Goal: Information Seeking & Learning: Learn about a topic

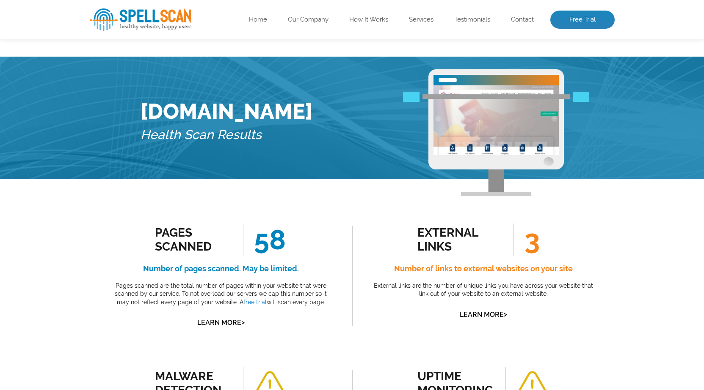
scroll to position [500, 0]
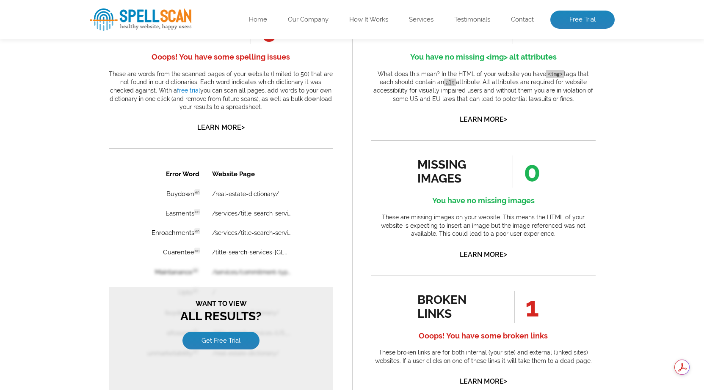
drag, startPoint x: 531, startPoint y: 305, endPoint x: 539, endPoint y: 309, distance: 8.9
click at [539, 309] on li "1" at bounding box center [520, 307] width 55 height 32
drag, startPoint x: 538, startPoint y: 308, endPoint x: 531, endPoint y: 307, distance: 7.2
click at [531, 307] on span "1" at bounding box center [526, 307] width 25 height 32
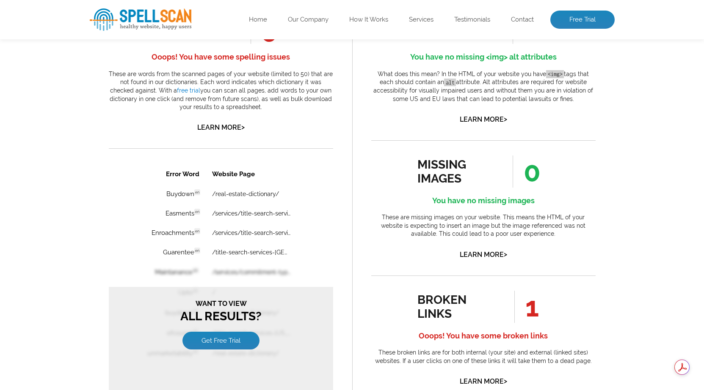
drag, startPoint x: 522, startPoint y: 176, endPoint x: 535, endPoint y: 176, distance: 12.7
click at [535, 176] on span "0" at bounding box center [526, 172] width 28 height 32
click at [532, 174] on span "0" at bounding box center [526, 172] width 28 height 32
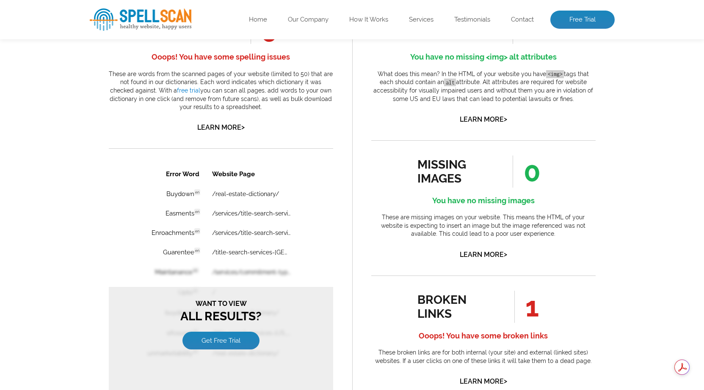
click at [583, 190] on div "missing images 0 You have no missing images These are missing images on your we…" at bounding box center [483, 208] width 224 height 105
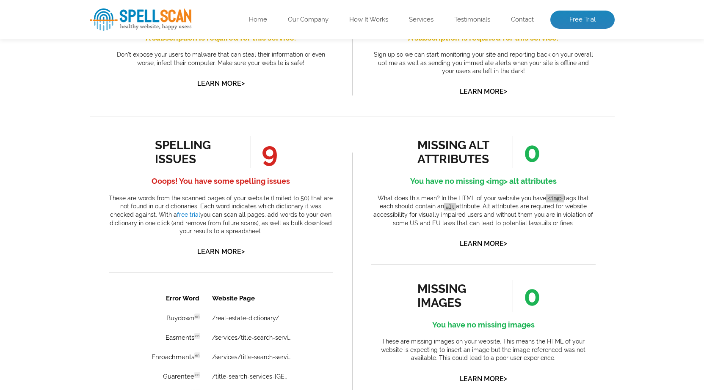
scroll to position [373, 0]
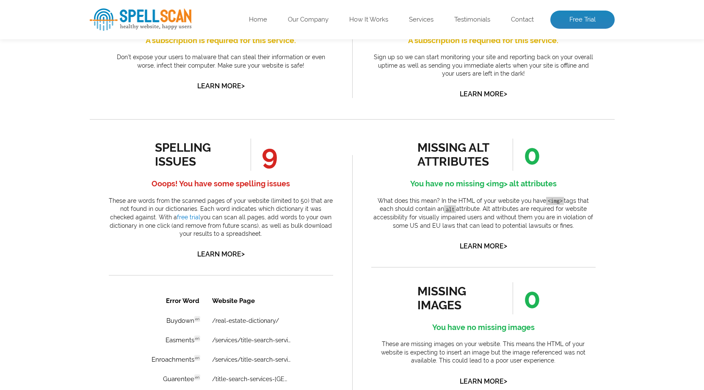
drag, startPoint x: 542, startPoint y: 156, endPoint x: 528, endPoint y: 157, distance: 14.8
click at [528, 157] on li "0" at bounding box center [520, 155] width 55 height 32
click at [528, 157] on span "0" at bounding box center [526, 155] width 28 height 32
drag, startPoint x: 265, startPoint y: 156, endPoint x: 273, endPoint y: 158, distance: 7.9
click at [273, 158] on span "9" at bounding box center [263, 155] width 27 height 32
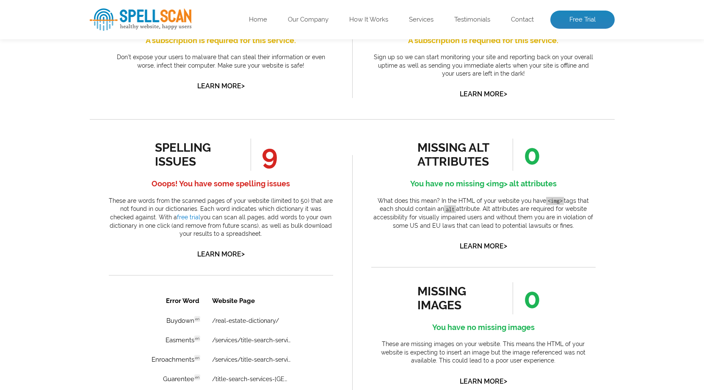
drag, startPoint x: 525, startPoint y: 157, endPoint x: 534, endPoint y: 158, distance: 9.3
click at [534, 158] on span "0" at bounding box center [526, 155] width 28 height 32
drag, startPoint x: 264, startPoint y: 157, endPoint x: 280, endPoint y: 160, distance: 16.7
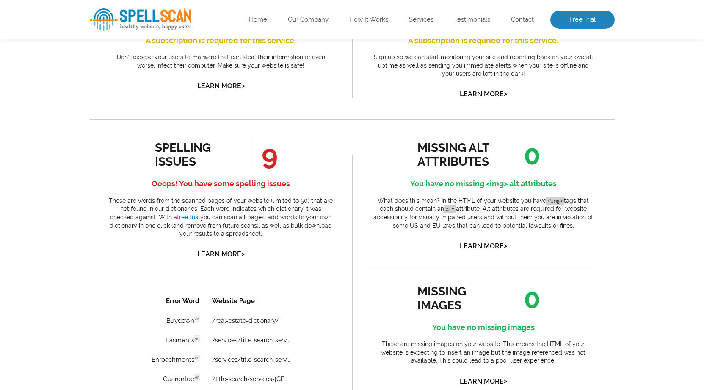
click at [280, 160] on li "9" at bounding box center [258, 155] width 55 height 32
drag, startPoint x: 560, startPoint y: 292, endPoint x: 526, endPoint y: 295, distance: 33.9
click at [526, 295] on div "missing images 0 You have no missing images These are missing images on your we…" at bounding box center [483, 335] width 224 height 105
click at [467, 272] on li "missing images 0 You have no missing images These are missing images on your we…" at bounding box center [483, 327] width 224 height 121
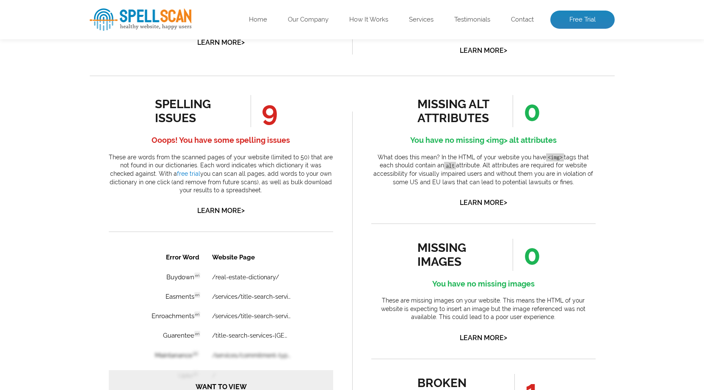
scroll to position [500, 0]
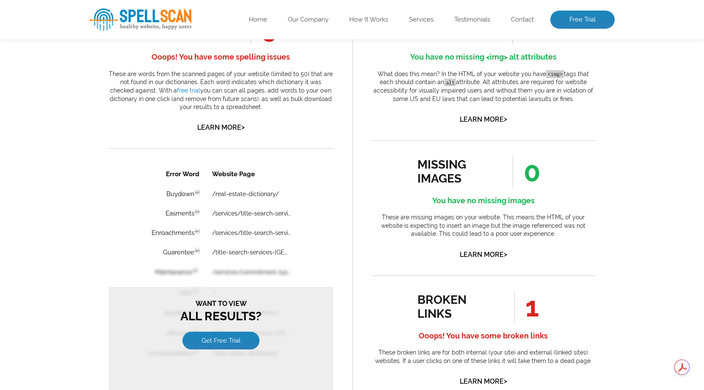
click at [550, 313] on div "broken links 1 Ooops! You have some broken links These broken links are for bot…" at bounding box center [483, 339] width 224 height 97
click at [547, 301] on li "1" at bounding box center [520, 307] width 55 height 32
click at [552, 52] on h4 "You have no missing <img> alt attributes" at bounding box center [483, 57] width 224 height 14
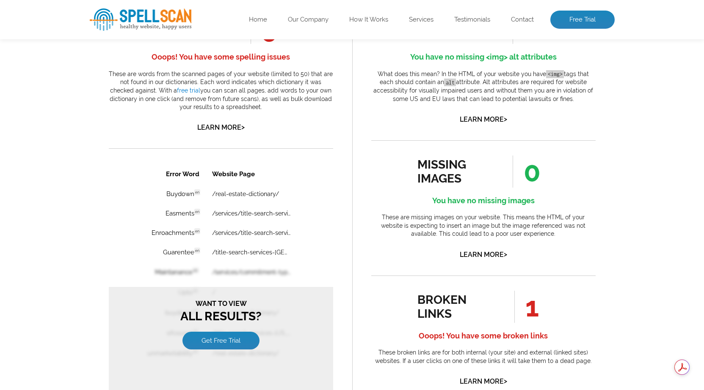
click at [580, 77] on p "What does this mean? In the HTML of your website you have <img> tags that each …" at bounding box center [483, 86] width 224 height 33
click at [552, 71] on code "<img>" at bounding box center [555, 74] width 18 height 8
click at [448, 81] on code "alt" at bounding box center [450, 83] width 12 height 8
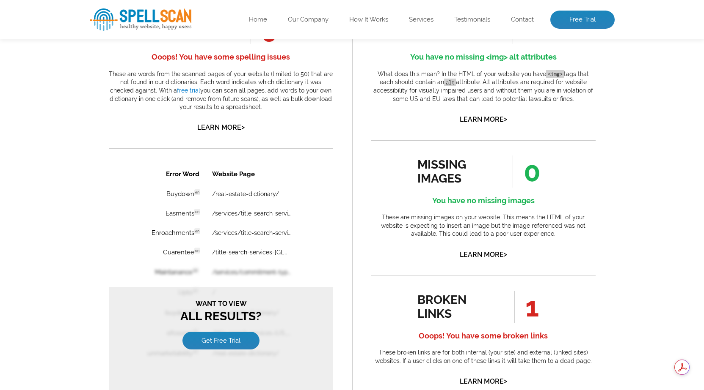
click at [564, 103] on p "What does this mean? In the HTML of your website you have <img> tags that each …" at bounding box center [483, 86] width 224 height 33
click at [572, 100] on p "What does this mean? In the HTML of your website you have <img> tags that each …" at bounding box center [483, 86] width 224 height 33
drag, startPoint x: 574, startPoint y: 100, endPoint x: 379, endPoint y: 72, distance: 197.0
click at [379, 72] on p "What does this mean? In the HTML of your website you have <img> tags that each …" at bounding box center [483, 86] width 224 height 33
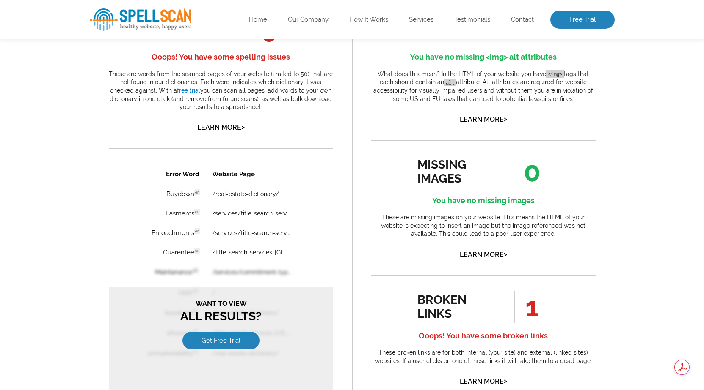
click at [379, 72] on p "What does this mean? In the HTML of your website you have <img> tags that each …" at bounding box center [483, 86] width 224 height 33
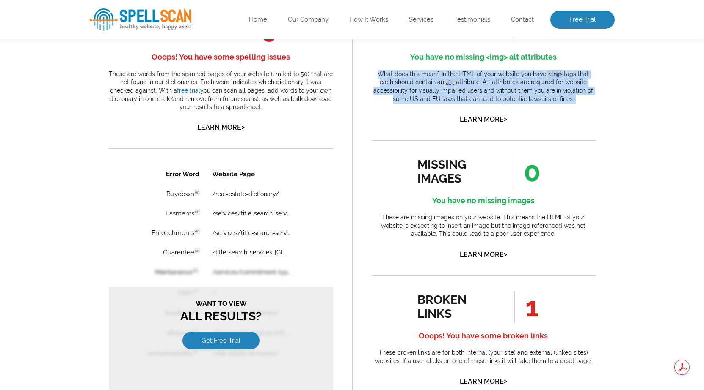
drag, startPoint x: 379, startPoint y: 72, endPoint x: 570, endPoint y: 103, distance: 193.7
click at [570, 103] on p "What does this mean? In the HTML of your website you have <img> tags that each …" at bounding box center [483, 86] width 224 height 33
click at [571, 102] on p "What does this mean? In the HTML of your website you have <img> tags that each …" at bounding box center [483, 86] width 224 height 33
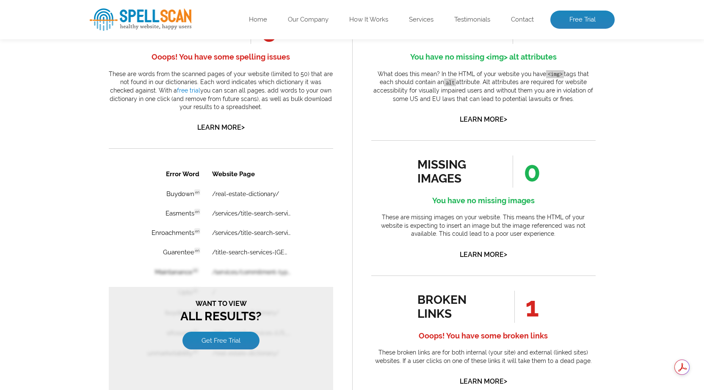
drag, startPoint x: 573, startPoint y: 99, endPoint x: 380, endPoint y: 73, distance: 194.3
click at [380, 73] on p "What does this mean? In the HTML of your website you have <img> tags that each …" at bounding box center [483, 86] width 224 height 33
drag, startPoint x: 380, startPoint y: 73, endPoint x: 570, endPoint y: 100, distance: 191.4
click at [570, 100] on p "What does this mean? In the HTML of your website you have <img> tags that each …" at bounding box center [483, 86] width 224 height 33
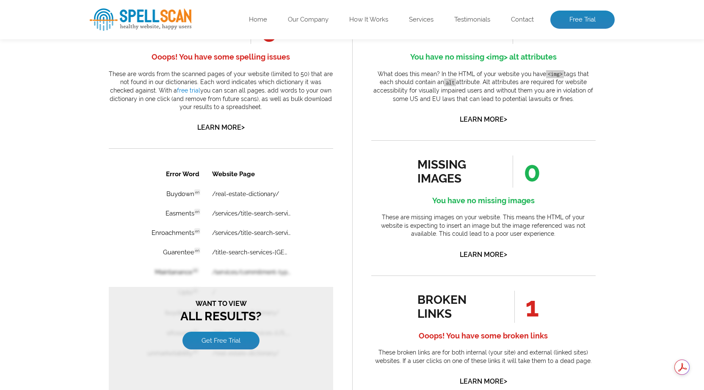
click at [568, 100] on p "What does this mean? In the HTML of your website you have <img> tags that each …" at bounding box center [483, 86] width 224 height 33
click at [572, 100] on p "What does this mean? In the HTML of your website you have <img> tags that each …" at bounding box center [483, 86] width 224 height 33
click at [578, 100] on p "What does this mean? In the HTML of your website you have <img> tags that each …" at bounding box center [483, 86] width 224 height 33
click at [549, 56] on h4 "You have no missing <img> alt attributes" at bounding box center [483, 57] width 224 height 14
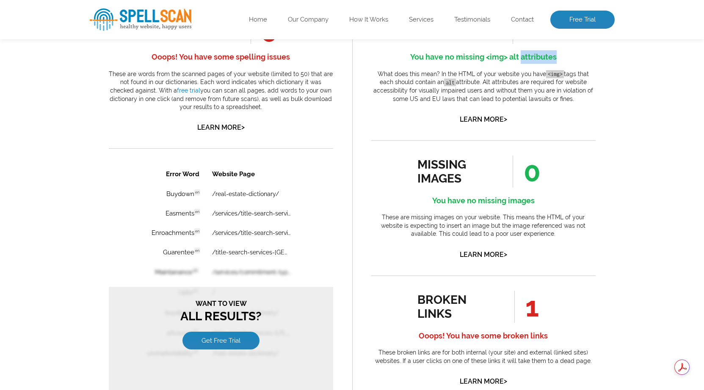
click at [549, 56] on h4 "You have no missing <img> alt attributes" at bounding box center [483, 57] width 224 height 14
click at [552, 57] on h4 "You have no missing <img> alt attributes" at bounding box center [483, 57] width 224 height 14
click at [247, 57] on h4 "Ooops! You have some spelling issues" at bounding box center [221, 57] width 224 height 14
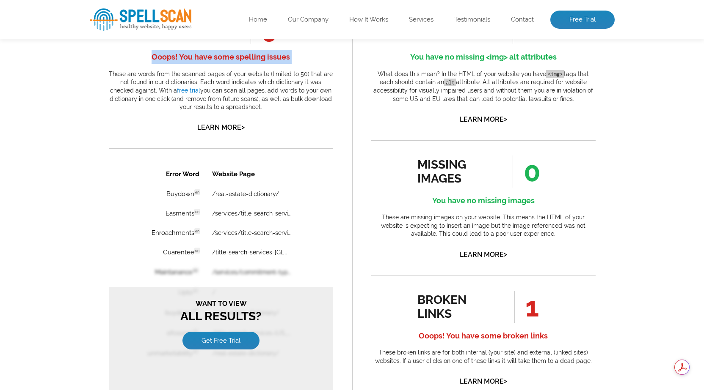
click at [247, 57] on h4 "Ooops! You have some spelling issues" at bounding box center [221, 57] width 224 height 14
click at [239, 175] on th "Website Page" at bounding box center [258, 174] width 105 height 19
click at [454, 184] on div "missing images" at bounding box center [455, 172] width 77 height 28
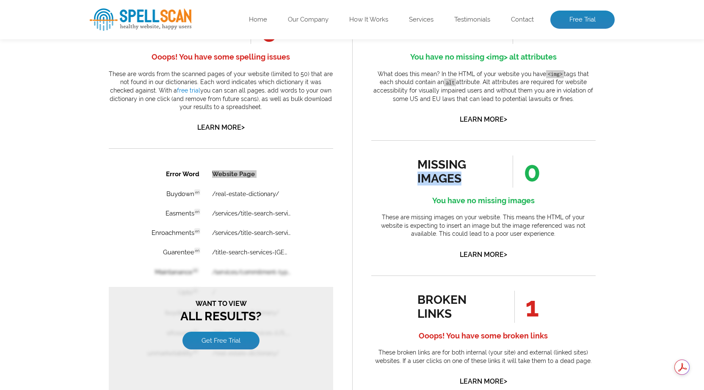
click at [454, 184] on div "missing images" at bounding box center [455, 172] width 77 height 28
click at [440, 299] on div "broken links" at bounding box center [455, 307] width 77 height 28
click at [426, 166] on div "missing images" at bounding box center [455, 172] width 77 height 28
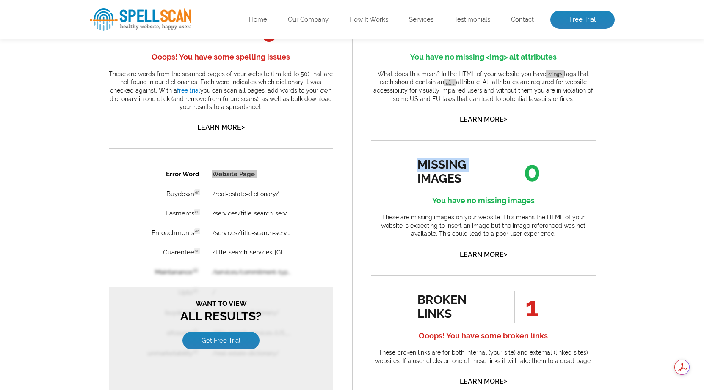
click at [426, 166] on div "missing images" at bounding box center [455, 172] width 77 height 28
click at [403, 162] on div "missing images 0 You have no missing images These are missing images on your we…" at bounding box center [483, 208] width 224 height 105
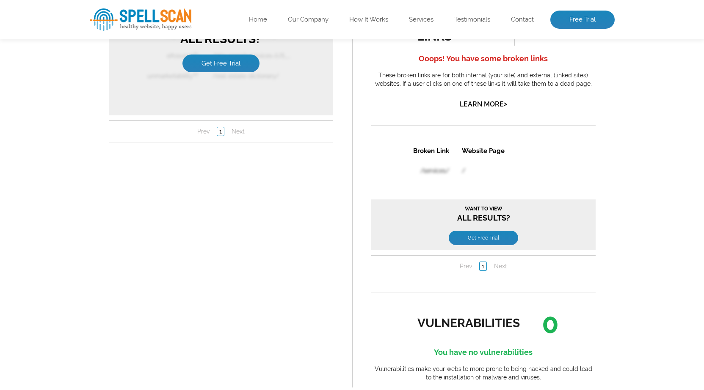
scroll to position [796, 0]
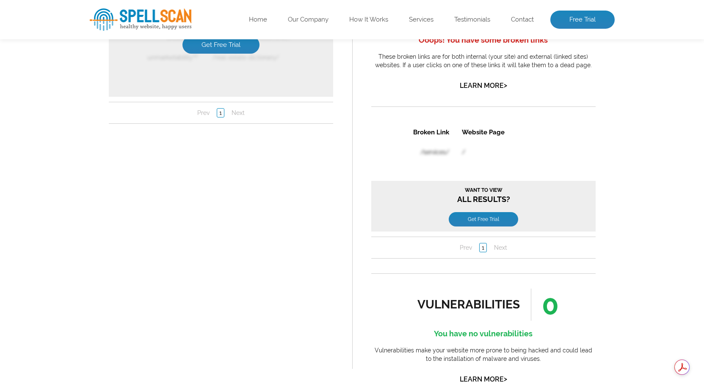
click at [482, 300] on div "vulnerabilities" at bounding box center [468, 305] width 103 height 14
click at [206, 227] on div "spelling issues 9 Ooops! You have some spelling issues These are words from the…" at bounding box center [221, 50] width 262 height 709
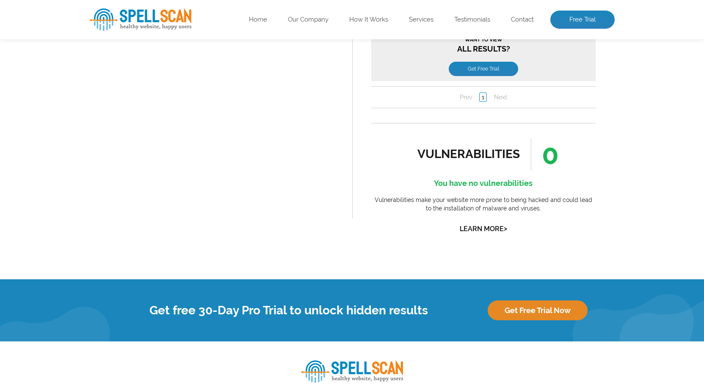
scroll to position [766, 0]
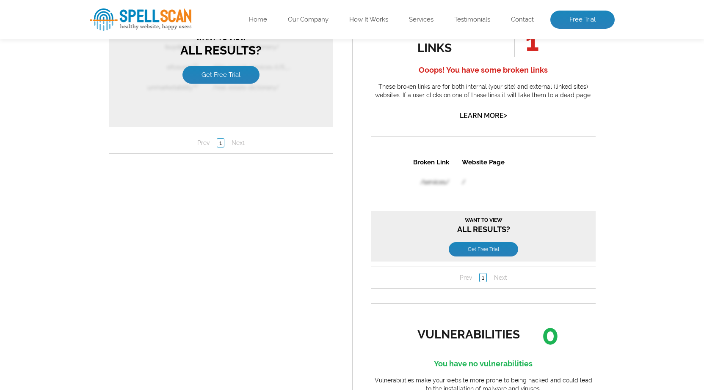
click at [430, 163] on th "Broken Link" at bounding box center [412, 161] width 83 height 19
click at [447, 161] on th "Broken Link" at bounding box center [412, 161] width 83 height 19
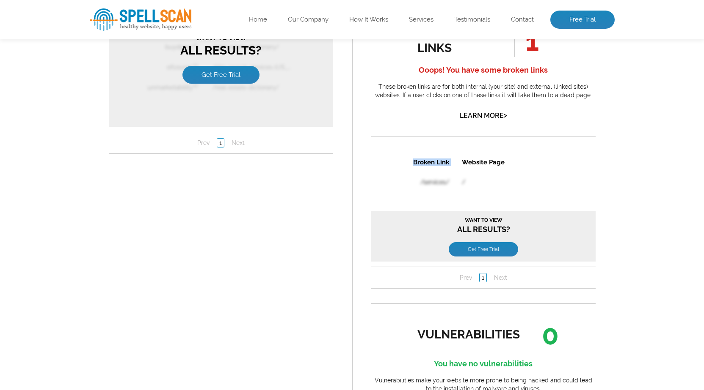
click at [447, 161] on th "Broken Link" at bounding box center [412, 161] width 83 height 19
click at [485, 162] on th "Website Page" at bounding box center [502, 161] width 94 height 19
click at [454, 114] on div "broken links 1 Ooops! You have some broken links These broken links are for bot…" at bounding box center [483, 73] width 224 height 97
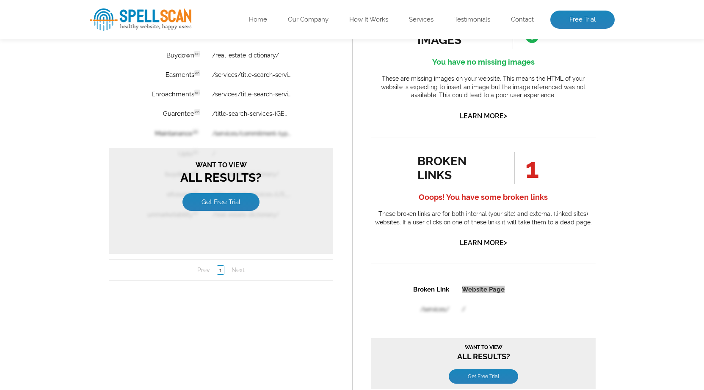
scroll to position [596, 0]
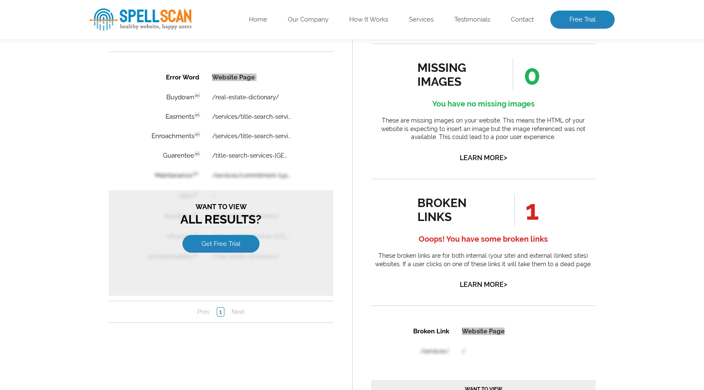
click at [340, 156] on div "spelling issues 9 Ooops! You have some spelling issues These are words from the…" at bounding box center [221, 250] width 262 height 709
click at [231, 74] on th "Website Page" at bounding box center [258, 77] width 105 height 19
click at [334, 90] on div "spelling issues 9 Ooops! You have some spelling issues These are words from the…" at bounding box center [221, 250] width 262 height 709
click at [527, 102] on h4 "You have no missing images" at bounding box center [483, 104] width 224 height 14
click at [523, 103] on h4 "You have no missing images" at bounding box center [483, 104] width 224 height 14
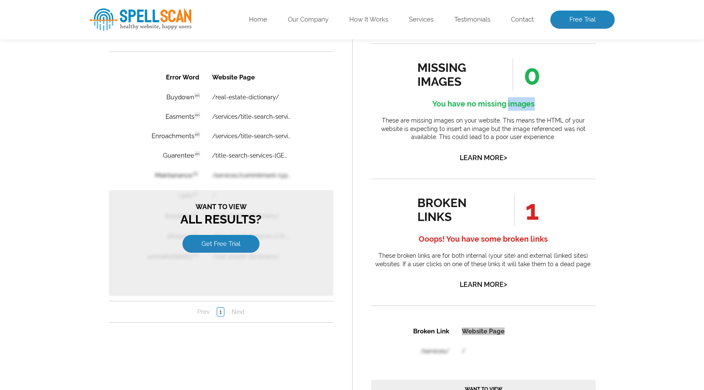
click at [523, 103] on h4 "You have no missing images" at bounding box center [483, 104] width 224 height 14
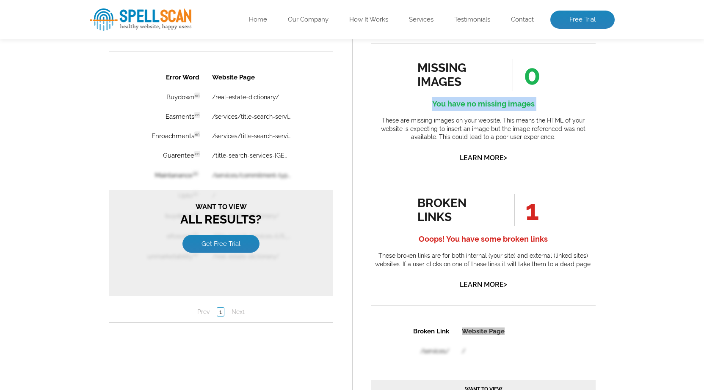
click at [537, 102] on h4 "You have no missing images" at bounding box center [483, 104] width 224 height 14
drag, startPoint x: 537, startPoint y: 102, endPoint x: 434, endPoint y: 102, distance: 103.2
click at [434, 102] on h4 "You have no missing images" at bounding box center [483, 104] width 224 height 14
drag, startPoint x: 434, startPoint y: 102, endPoint x: 541, endPoint y: 104, distance: 107.0
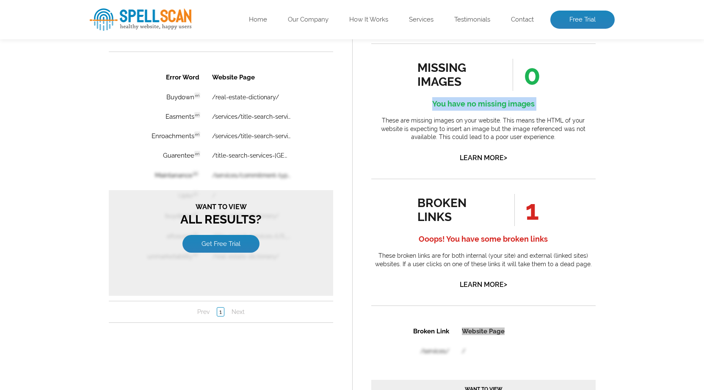
click at [544, 102] on h4 "You have no missing images" at bounding box center [483, 104] width 224 height 14
click at [532, 105] on h4 "You have no missing images" at bounding box center [483, 104] width 224 height 14
click at [521, 106] on h4 "You have no missing images" at bounding box center [483, 104] width 224 height 14
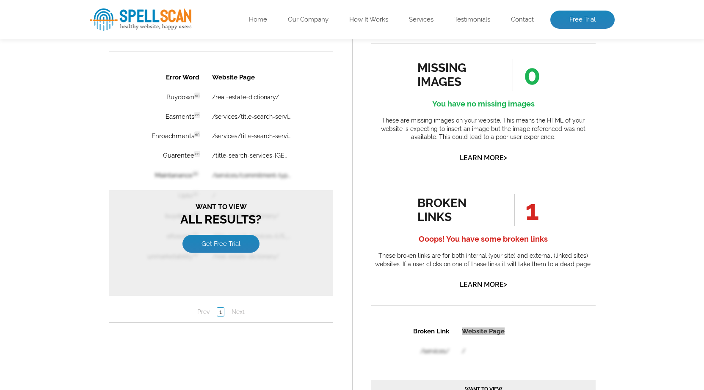
click at [526, 103] on h4 "You have no missing images" at bounding box center [483, 104] width 224 height 14
click at [543, 105] on h4 "You have no missing images" at bounding box center [483, 104] width 224 height 14
drag, startPoint x: 541, startPoint y: 102, endPoint x: 432, endPoint y: 103, distance: 108.7
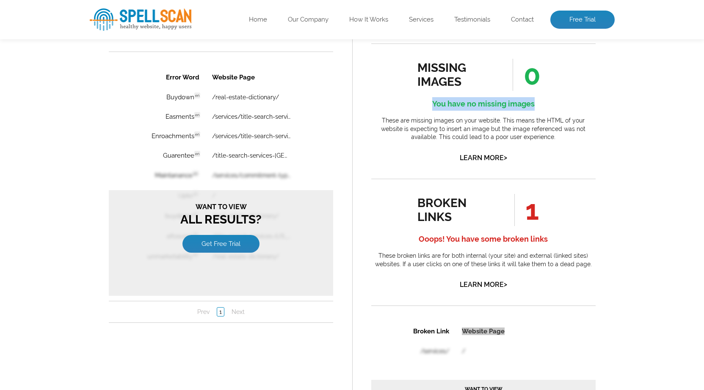
click at [432, 103] on h4 "You have no missing images" at bounding box center [483, 104] width 224 height 14
drag, startPoint x: 432, startPoint y: 103, endPoint x: 509, endPoint y: 102, distance: 77.0
click at [509, 102] on h4 "You have no missing images" at bounding box center [483, 104] width 224 height 14
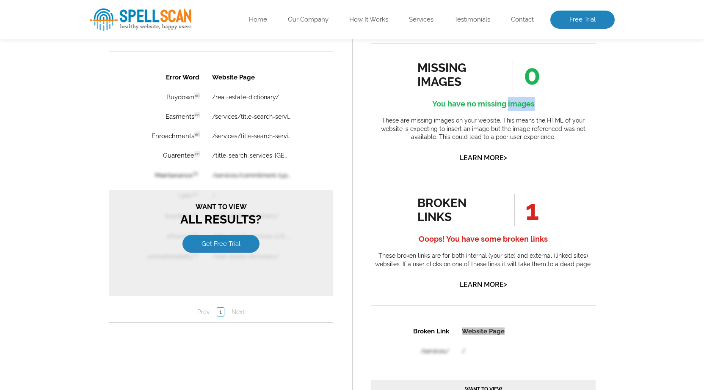
click at [509, 102] on h4 "You have no missing images" at bounding box center [483, 104] width 224 height 14
click at [555, 103] on h4 "You have no missing images" at bounding box center [483, 104] width 224 height 14
drag, startPoint x: 413, startPoint y: 207, endPoint x: 453, endPoint y: 219, distance: 41.4
click at [453, 219] on div "broken links 1 Ooops! You have some broken links These broken links are for bot…" at bounding box center [483, 242] width 224 height 97
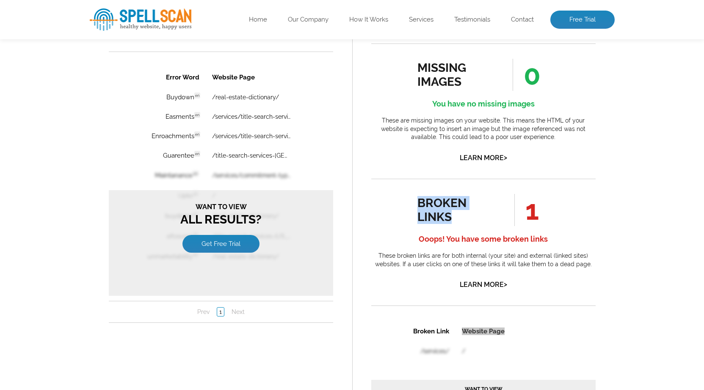
click at [448, 219] on div "broken links" at bounding box center [455, 210] width 77 height 28
click at [424, 209] on div "broken links" at bounding box center [455, 210] width 77 height 28
drag, startPoint x: 412, startPoint y: 203, endPoint x: 449, endPoint y: 217, distance: 39.9
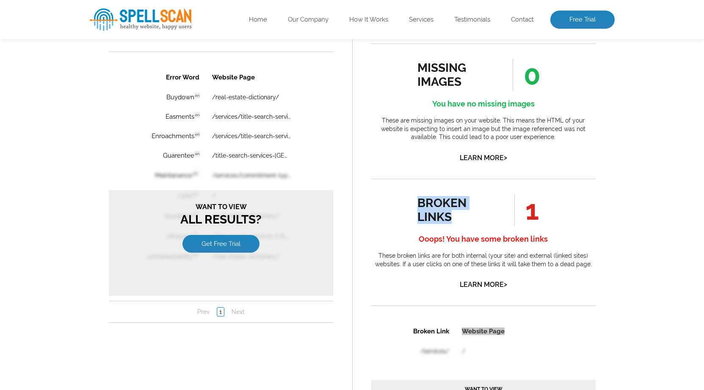
click at [449, 217] on div "broken links 1 Ooops! You have some broken links These broken links are for bot…" at bounding box center [483, 242] width 224 height 97
click at [449, 217] on div "broken links" at bounding box center [455, 210] width 77 height 28
drag, startPoint x: 518, startPoint y: 208, endPoint x: 542, endPoint y: 209, distance: 24.1
click at [542, 209] on li "1" at bounding box center [520, 210] width 55 height 32
click at [533, 212] on span "1" at bounding box center [526, 210] width 25 height 32
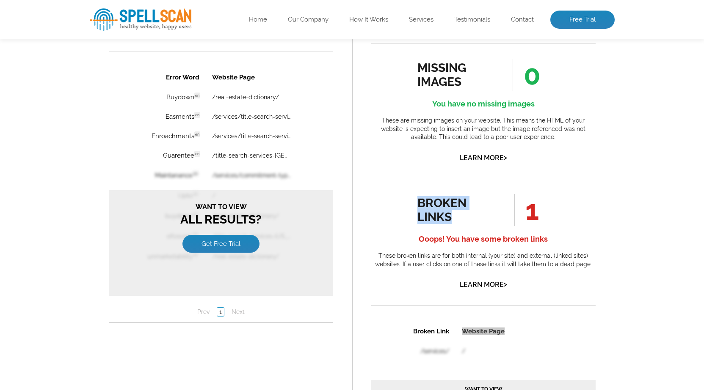
drag, startPoint x: 542, startPoint y: 209, endPoint x: 524, endPoint y: 213, distance: 18.6
click at [524, 213] on li "1" at bounding box center [520, 210] width 55 height 32
click at [524, 213] on span "1" at bounding box center [526, 210] width 25 height 32
click at [516, 214] on span "1" at bounding box center [526, 210] width 25 height 32
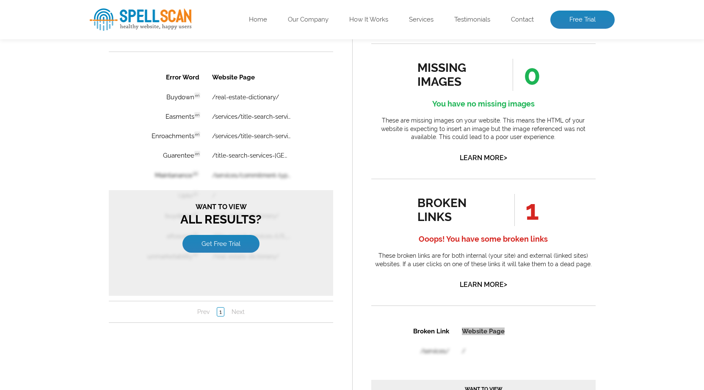
click at [530, 70] on span "0" at bounding box center [526, 75] width 28 height 32
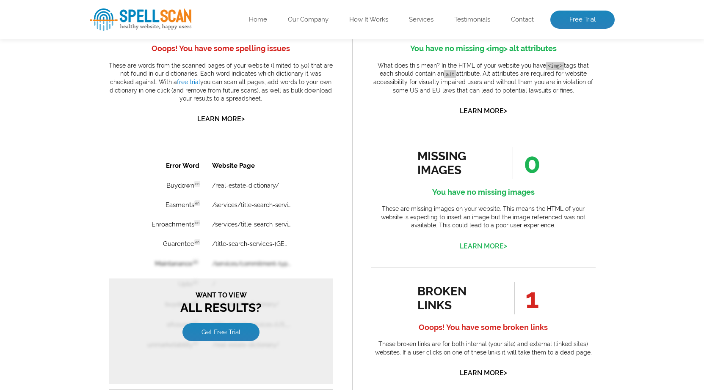
scroll to position [470, 0]
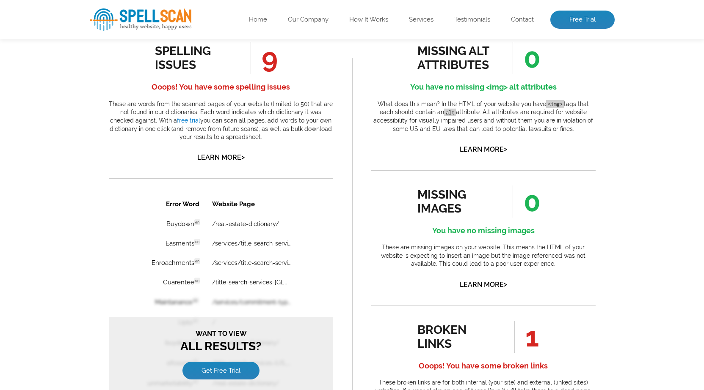
click at [524, 60] on span "0" at bounding box center [526, 58] width 28 height 32
click at [272, 62] on span "9" at bounding box center [263, 58] width 27 height 32
click at [270, 63] on span "9" at bounding box center [263, 58] width 27 height 32
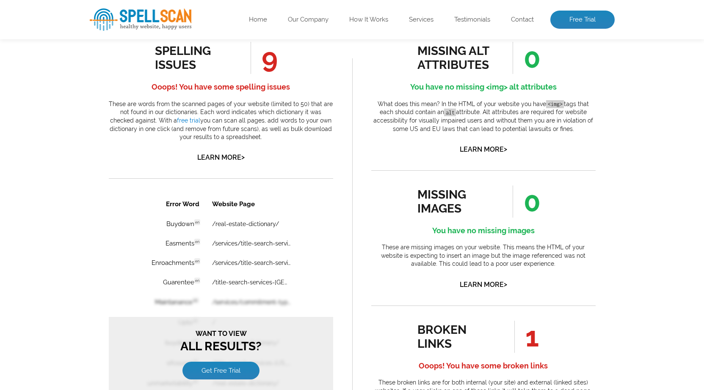
click at [270, 63] on span "9" at bounding box center [263, 58] width 27 height 32
click at [286, 86] on h4 "Ooops! You have some spelling issues" at bounding box center [221, 87] width 224 height 14
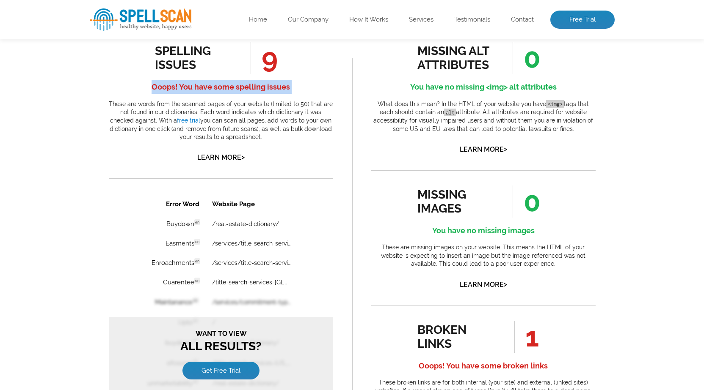
click at [286, 86] on h4 "Ooops! You have some spelling issues" at bounding box center [221, 87] width 224 height 14
click at [322, 144] on div "spelling issues 9 Ooops! You have some spelling issues These are words from the…" at bounding box center [221, 103] width 224 height 122
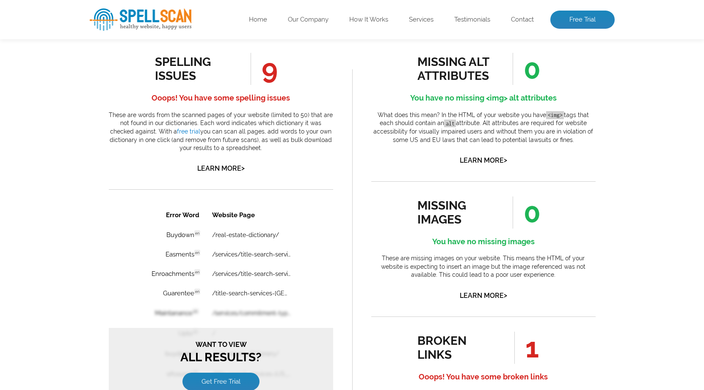
scroll to position [453, 0]
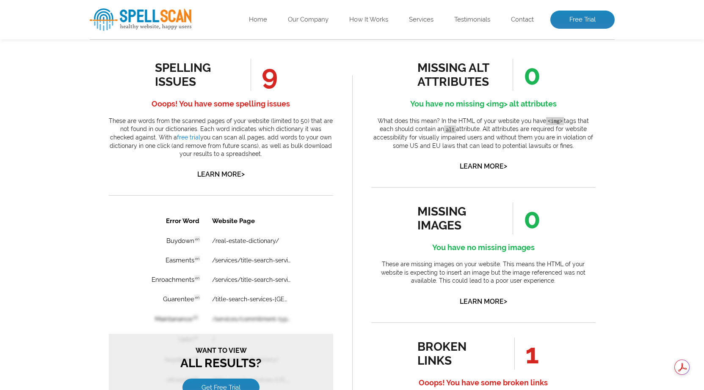
drag, startPoint x: 524, startPoint y: 77, endPoint x: 533, endPoint y: 79, distance: 9.5
click at [533, 79] on span "0" at bounding box center [526, 75] width 28 height 32
drag, startPoint x: 530, startPoint y: 214, endPoint x: 533, endPoint y: 218, distance: 4.9
click at [533, 218] on span "0" at bounding box center [526, 219] width 28 height 32
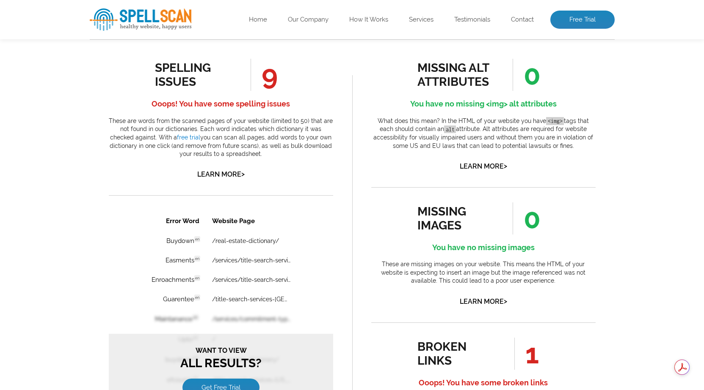
click at [529, 353] on span "1" at bounding box center [526, 354] width 25 height 32
click at [530, 353] on span "1" at bounding box center [526, 354] width 25 height 32
click at [433, 351] on div "broken links" at bounding box center [455, 354] width 77 height 28
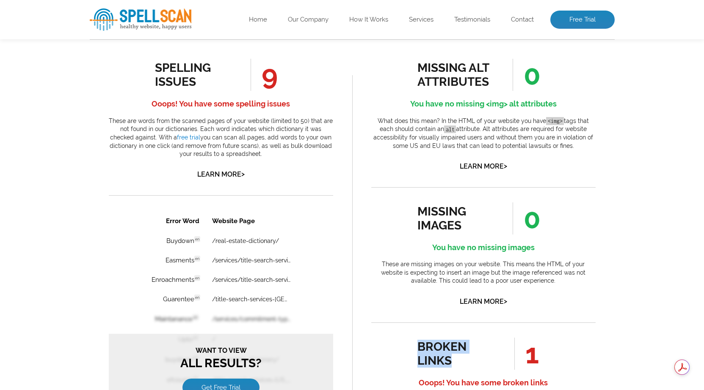
click at [410, 313] on ul "missing alt attributes 0 You have no missing <img> alt attributes What does thi…" at bounding box center [483, 394] width 224 height 670
click at [437, 217] on div "missing images" at bounding box center [455, 219] width 77 height 28
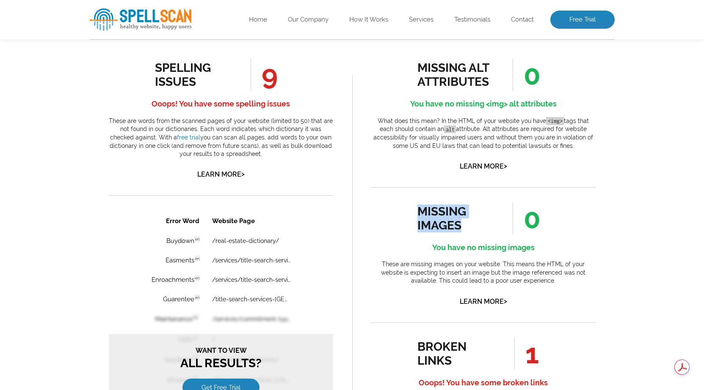
click at [437, 217] on div "missing images" at bounding box center [455, 219] width 77 height 28
click at [438, 76] on div "missing alt attributes" at bounding box center [455, 75] width 77 height 28
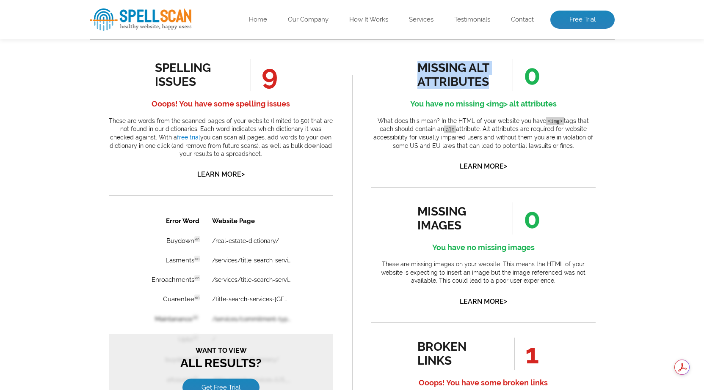
click at [438, 76] on div "missing alt attributes" at bounding box center [455, 75] width 77 height 28
click at [397, 74] on div "missing alt attributes 0 You have no missing <img> alt attributes What does thi…" at bounding box center [483, 115] width 224 height 113
drag, startPoint x: 379, startPoint y: 121, endPoint x: 571, endPoint y: 148, distance: 193.6
click at [571, 148] on p "What does this mean? In the HTML of your website you have <img> tags that each …" at bounding box center [483, 133] width 224 height 33
click at [571, 146] on p "What does this mean? In the HTML of your website you have <img> tags that each …" at bounding box center [483, 133] width 224 height 33
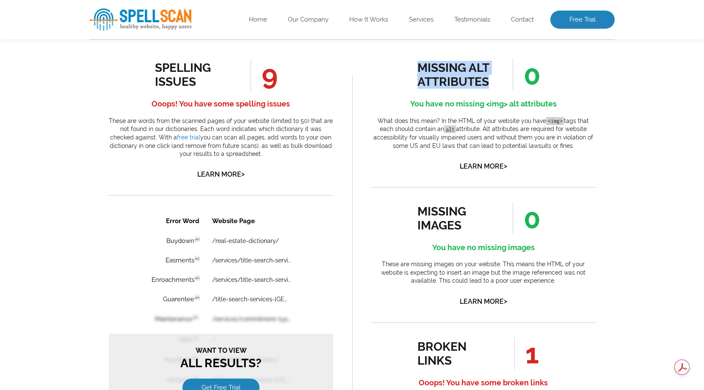
drag, startPoint x: 573, startPoint y: 146, endPoint x: 374, endPoint y: 122, distance: 199.8
click at [374, 122] on p "What does this mean? In the HTML of your website you have <img> tags that each …" at bounding box center [483, 133] width 224 height 33
click at [375, 121] on p "What does this mean? In the HTML of your website you have <img> tags that each …" at bounding box center [483, 133] width 224 height 33
drag, startPoint x: 375, startPoint y: 121, endPoint x: 569, endPoint y: 145, distance: 195.1
click at [569, 145] on p "What does this mean? In the HTML of your website you have <img> tags that each …" at bounding box center [483, 133] width 224 height 33
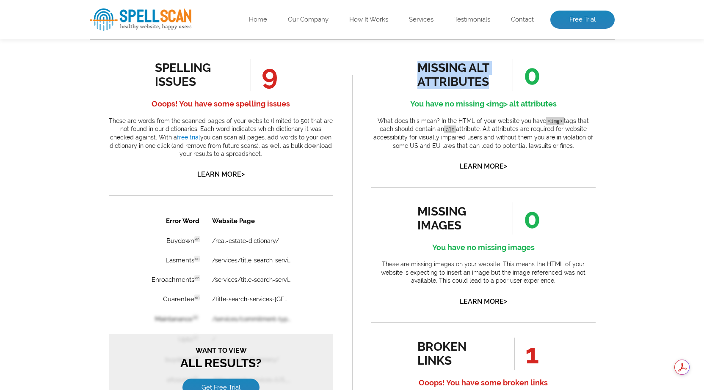
click at [569, 145] on p "What does this mean? In the HTML of your website you have <img> tags that each …" at bounding box center [483, 133] width 224 height 33
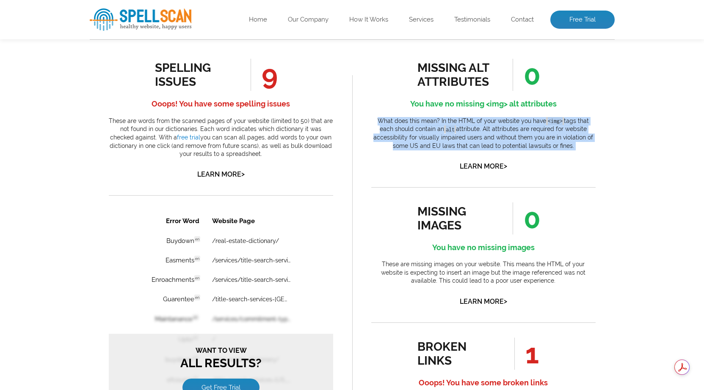
click at [569, 145] on p "What does this mean? In the HTML of your website you have <img> tags that each …" at bounding box center [483, 133] width 224 height 33
click at [583, 148] on p "What does this mean? In the HTML of your website you have <img> tags that each …" at bounding box center [483, 133] width 224 height 33
drag, startPoint x: 576, startPoint y: 145, endPoint x: 381, endPoint y: 120, distance: 196.6
click at [381, 120] on p "What does this mean? In the HTML of your website you have <img> tags that each …" at bounding box center [483, 133] width 224 height 33
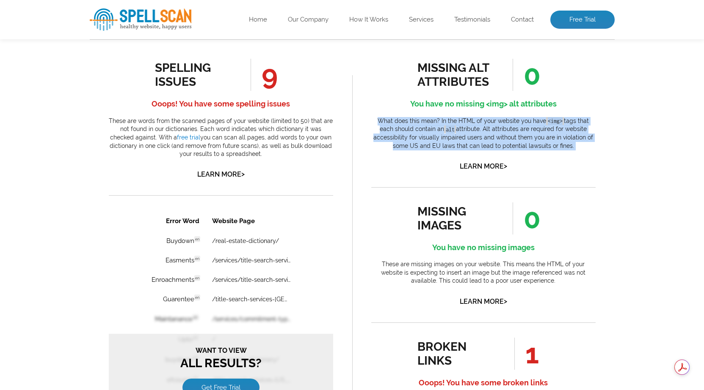
drag, startPoint x: 381, startPoint y: 120, endPoint x: 581, endPoint y: 143, distance: 201.9
click at [581, 143] on p "What does this mean? In the HTML of your website you have <img> tags that each …" at bounding box center [483, 133] width 224 height 33
click at [570, 144] on p "What does this mean? In the HTML of your website you have <img> tags that each …" at bounding box center [483, 133] width 224 height 33
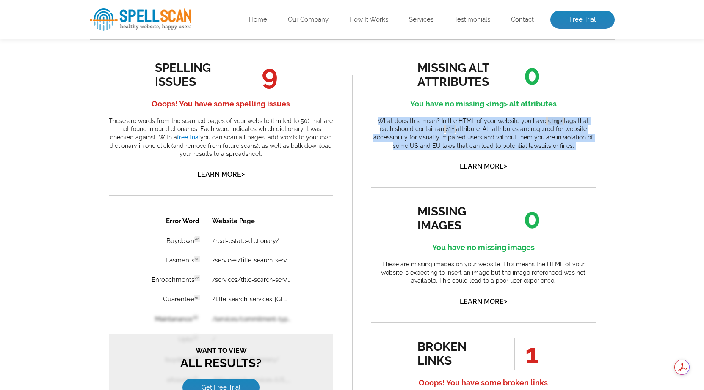
click at [570, 144] on p "What does this mean? In the HTML of your website you have <img> tags that each …" at bounding box center [483, 133] width 224 height 33
click at [569, 147] on p "What does this mean? In the HTML of your website you have <img> tags that each …" at bounding box center [483, 133] width 224 height 33
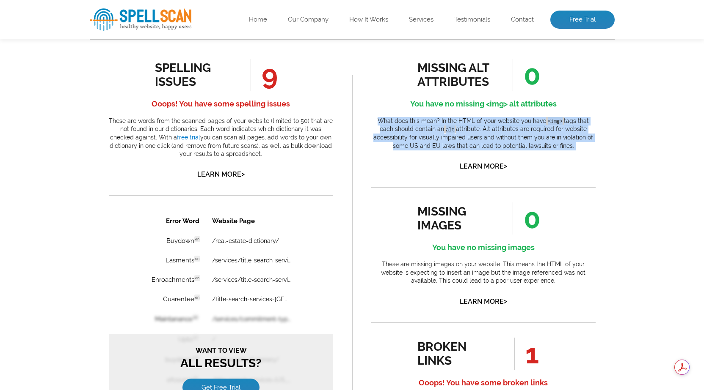
click at [573, 147] on p "What does this mean? In the HTML of your website you have <img> tags that each …" at bounding box center [483, 133] width 224 height 33
drag, startPoint x: 581, startPoint y: 145, endPoint x: 376, endPoint y: 124, distance: 206.3
click at [376, 124] on p "What does this mean? In the HTML of your website you have <img> tags that each …" at bounding box center [483, 133] width 224 height 33
click at [376, 120] on p "What does this mean? In the HTML of your website you have <img> tags that each …" at bounding box center [483, 133] width 224 height 33
drag, startPoint x: 376, startPoint y: 120, endPoint x: 570, endPoint y: 146, distance: 196.0
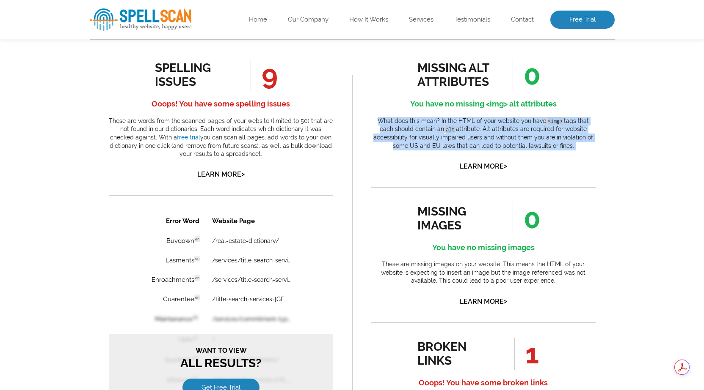
click at [570, 146] on p "What does this mean? In the HTML of your website you have <img> tags that each …" at bounding box center [483, 133] width 224 height 33
click at [568, 147] on p "What does this mean? In the HTML of your website you have <img> tags that each …" at bounding box center [483, 133] width 224 height 33
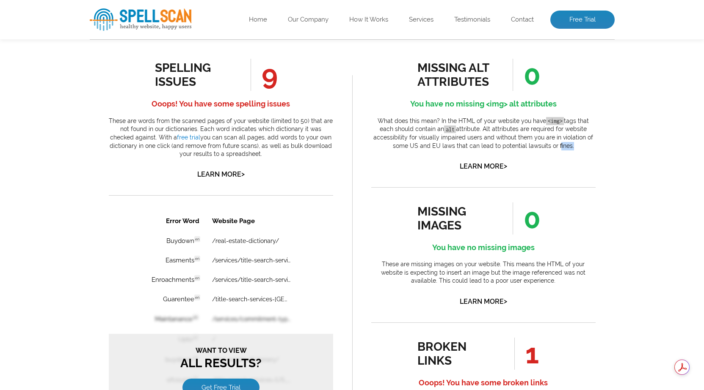
click at [568, 147] on p "What does this mean? In the HTML of your website you have <img> tags that each …" at bounding box center [483, 133] width 224 height 33
click at [574, 147] on p "What does this mean? In the HTML of your website you have <img> tags that each …" at bounding box center [483, 133] width 224 height 33
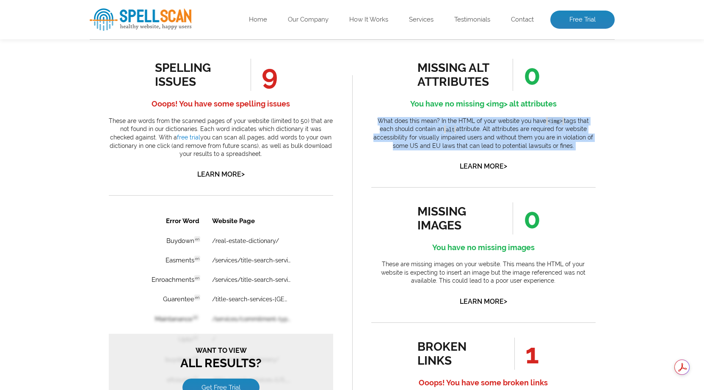
drag, startPoint x: 574, startPoint y: 147, endPoint x: 380, endPoint y: 123, distance: 195.6
click at [380, 123] on p "What does this mean? In the HTML of your website you have <img> tags that each …" at bounding box center [483, 133] width 224 height 33
click at [380, 121] on p "What does this mean? In the HTML of your website you have <img> tags that each …" at bounding box center [483, 133] width 224 height 33
drag, startPoint x: 380, startPoint y: 121, endPoint x: 569, endPoint y: 148, distance: 191.5
click at [569, 148] on p "What does this mean? In the HTML of your website you have <img> tags that each …" at bounding box center [483, 133] width 224 height 33
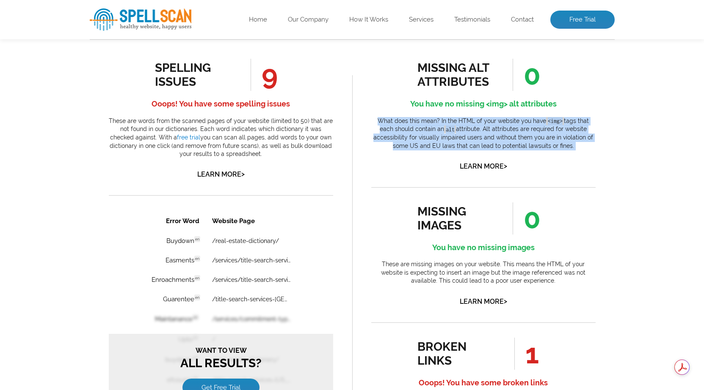
click at [569, 148] on p "What does this mean? In the HTML of your website you have <img> tags that each …" at bounding box center [483, 133] width 224 height 33
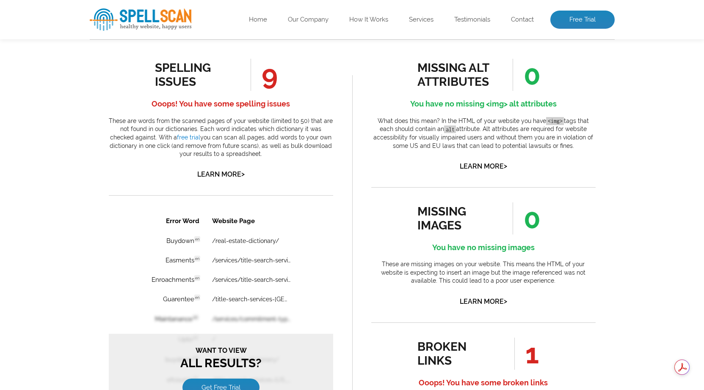
click at [569, 148] on p "What does this mean? In the HTML of your website you have <img> tags that each …" at bounding box center [483, 133] width 224 height 33
click at [581, 148] on p "What does this mean? In the HTML of your website you have <img> tags that each …" at bounding box center [483, 133] width 224 height 33
drag, startPoint x: 576, startPoint y: 146, endPoint x: 376, endPoint y: 125, distance: 201.6
click at [376, 125] on p "What does this mean? In the HTML of your website you have <img> tags that each …" at bounding box center [483, 133] width 224 height 33
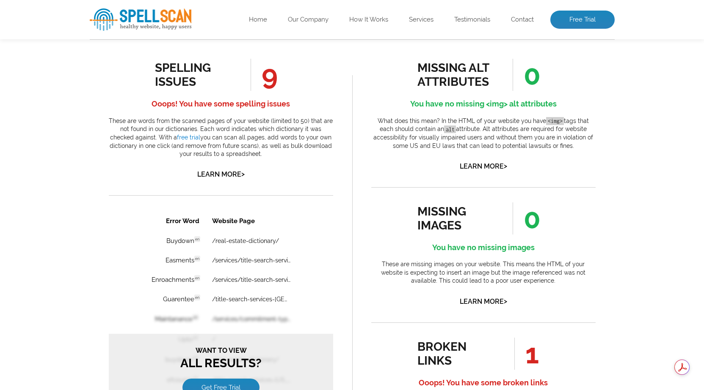
click at [379, 121] on p "What does this mean? In the HTML of your website you have <img> tags that each …" at bounding box center [483, 133] width 224 height 33
drag, startPoint x: 379, startPoint y: 121, endPoint x: 536, endPoint y: 143, distance: 157.5
click at [536, 143] on p "What does this mean? In the HTML of your website you have <img> tags that each …" at bounding box center [483, 133] width 224 height 33
click at [554, 144] on p "What does this mean? In the HTML of your website you have <img> tags that each …" at bounding box center [483, 133] width 224 height 33
click at [572, 148] on p "What does this mean? In the HTML of your website you have <img> tags that each …" at bounding box center [483, 133] width 224 height 33
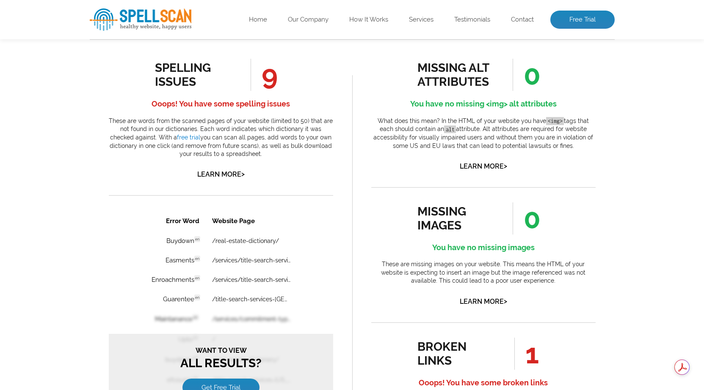
drag, startPoint x: 572, startPoint y: 147, endPoint x: 381, endPoint y: 121, distance: 192.6
click at [381, 124] on p "What does this mean? In the HTML of your website you have <img> tags that each …" at bounding box center [483, 133] width 224 height 33
click at [381, 121] on p "What does this mean? In the HTML of your website you have <img> tags that each …" at bounding box center [483, 133] width 224 height 33
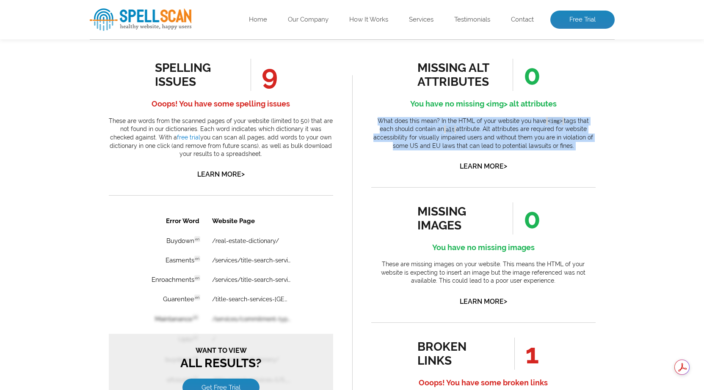
drag, startPoint x: 381, startPoint y: 121, endPoint x: 570, endPoint y: 146, distance: 190.8
click at [570, 146] on p "What does this mean? In the HTML of your website you have <img> tags that each …" at bounding box center [483, 133] width 224 height 33
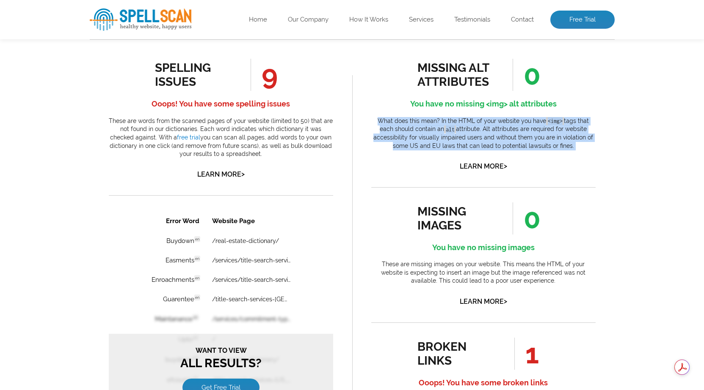
click at [581, 146] on p "What does this mean? In the HTML of your website you have <img> tags that each …" at bounding box center [483, 133] width 224 height 33
drag, startPoint x: 576, startPoint y: 147, endPoint x: 376, endPoint y: 125, distance: 201.4
click at [376, 125] on p "What does this mean? In the HTML of your website you have <img> tags that each …" at bounding box center [483, 133] width 224 height 33
click at [376, 121] on p "What does this mean? In the HTML of your website you have <img> tags that each …" at bounding box center [483, 133] width 224 height 33
drag, startPoint x: 376, startPoint y: 121, endPoint x: 569, endPoint y: 149, distance: 195.4
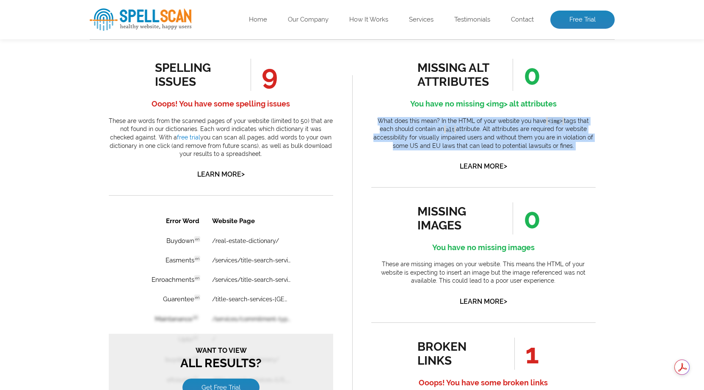
click at [569, 149] on p "What does this mean? In the HTML of your website you have <img> tags that each …" at bounding box center [483, 133] width 224 height 33
click at [569, 148] on p "What does this mean? In the HTML of your website you have <img> tags that each …" at bounding box center [483, 133] width 224 height 33
click at [582, 149] on p "What does this mean? In the HTML of your website you have <img> tags that each …" at bounding box center [483, 133] width 224 height 33
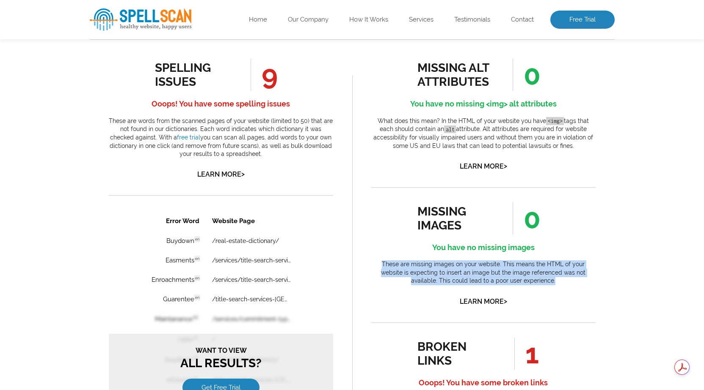
drag, startPoint x: 373, startPoint y: 267, endPoint x: 538, endPoint y: 282, distance: 165.7
click at [538, 282] on p "These are missing images on your website. This means the HTML of your website i…" at bounding box center [483, 273] width 224 height 25
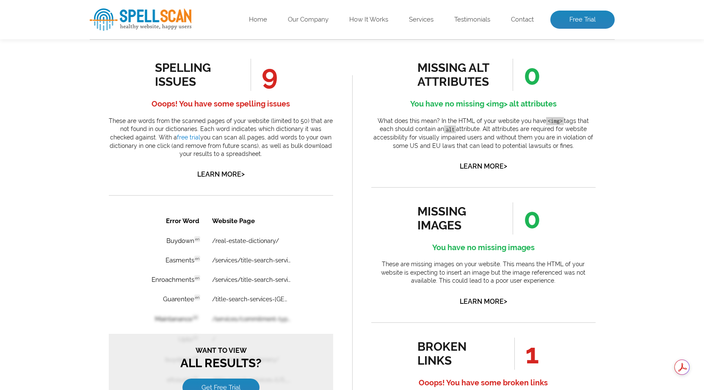
click at [245, 157] on p "These are words from the scanned pages of your website (limited to 50) that are…" at bounding box center [221, 137] width 224 height 41
click at [238, 156] on p "These are words from the scanned pages of your website (limited to 50) that are…" at bounding box center [221, 137] width 224 height 41
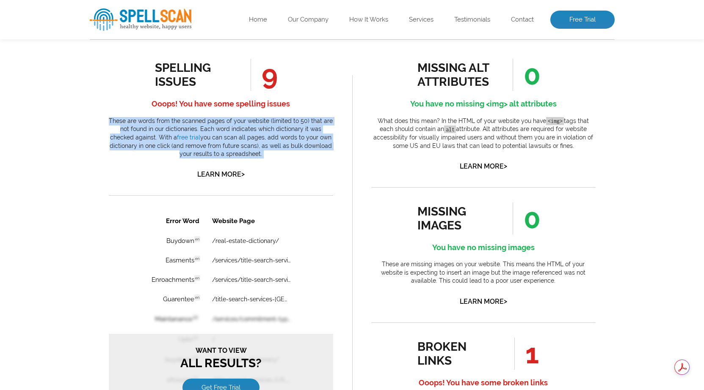
click at [238, 156] on p "These are words from the scanned pages of your website (limited to 50) that are…" at bounding box center [221, 137] width 224 height 41
drag, startPoint x: 111, startPoint y: 123, endPoint x: 252, endPoint y: 153, distance: 144.5
click at [252, 153] on p "These are words from the scanned pages of your website (limited to 50) that are…" at bounding box center [221, 137] width 224 height 41
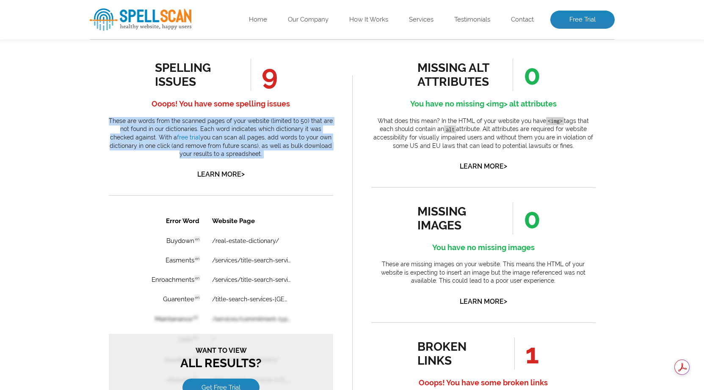
click at [252, 153] on p "These are words from the scanned pages of your website (limited to 50) that are…" at bounding box center [221, 137] width 224 height 41
drag, startPoint x: 379, startPoint y: 120, endPoint x: 571, endPoint y: 147, distance: 193.5
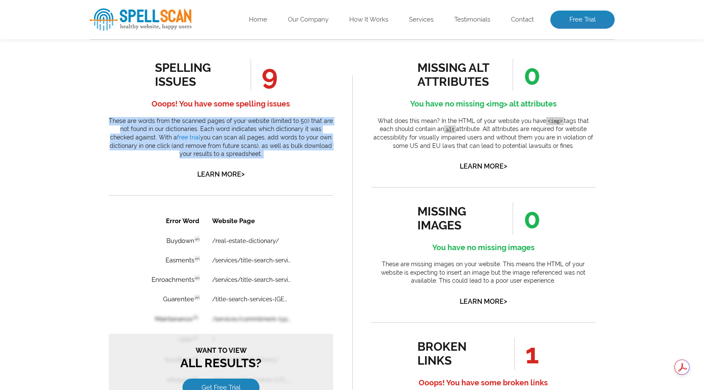
click at [571, 147] on p "What does this mean? In the HTML of your website you have <img> tags that each …" at bounding box center [483, 133] width 224 height 33
click at [570, 147] on p "What does this mean? In the HTML of your website you have <img> tags that each …" at bounding box center [483, 133] width 224 height 33
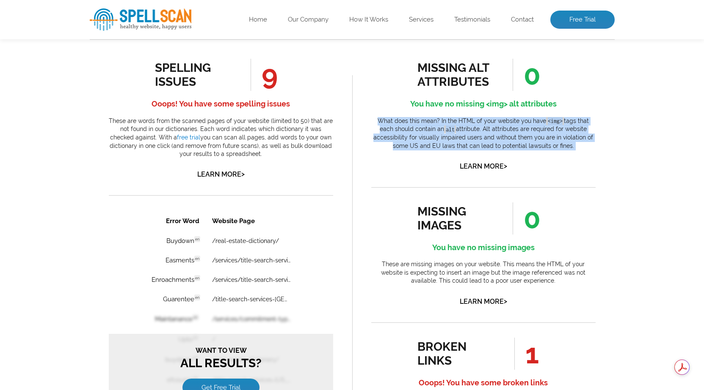
click at [570, 147] on p "What does this mean? In the HTML of your website you have <img> tags that each …" at bounding box center [483, 133] width 224 height 33
click at [574, 146] on p "What does this mean? In the HTML of your website you have <img> tags that each …" at bounding box center [483, 133] width 224 height 33
drag, startPoint x: 574, startPoint y: 146, endPoint x: 380, endPoint y: 124, distance: 195.4
click at [380, 124] on p "What does this mean? In the HTML of your website you have <img> tags that each …" at bounding box center [483, 133] width 224 height 33
click at [379, 121] on p "What does this mean? In the HTML of your website you have <img> tags that each …" at bounding box center [483, 133] width 224 height 33
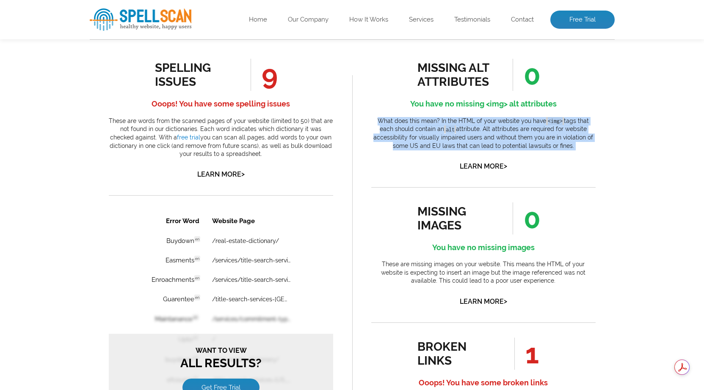
drag, startPoint x: 379, startPoint y: 121, endPoint x: 582, endPoint y: 150, distance: 205.0
click at [582, 150] on p "What does this mean? In the HTML of your website you have <img> tags that each …" at bounding box center [483, 133] width 224 height 33
click at [568, 149] on p "What does this mean? In the HTML of your website you have <img> tags that each …" at bounding box center [483, 133] width 224 height 33
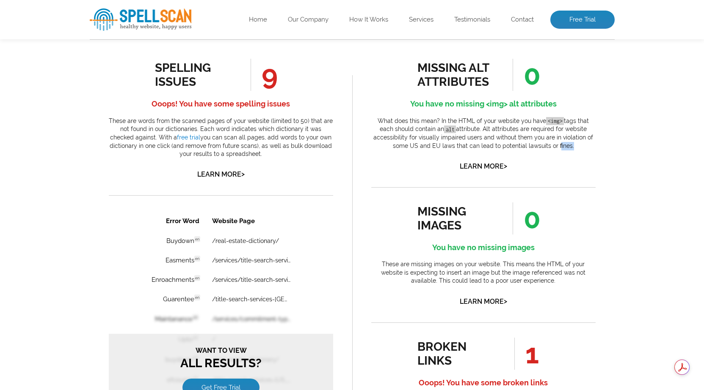
click at [568, 149] on p "What does this mean? In the HTML of your website you have <img> tags that each …" at bounding box center [483, 133] width 224 height 33
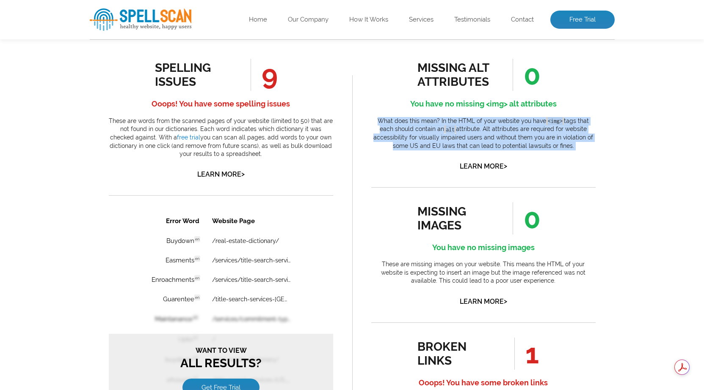
click at [568, 149] on p "What does this mean? In the HTML of your website you have <img> tags that each …" at bounding box center [483, 133] width 224 height 33
click at [574, 146] on p "What does this mean? In the HTML of your website you have <img> tags that each …" at bounding box center [483, 133] width 224 height 33
drag, startPoint x: 575, startPoint y: 146, endPoint x: 367, endPoint y: 120, distance: 209.3
click at [367, 120] on div "missing alt attributes 0 You have no missing <img> alt attributes What does thi…" at bounding box center [483, 393] width 262 height 709
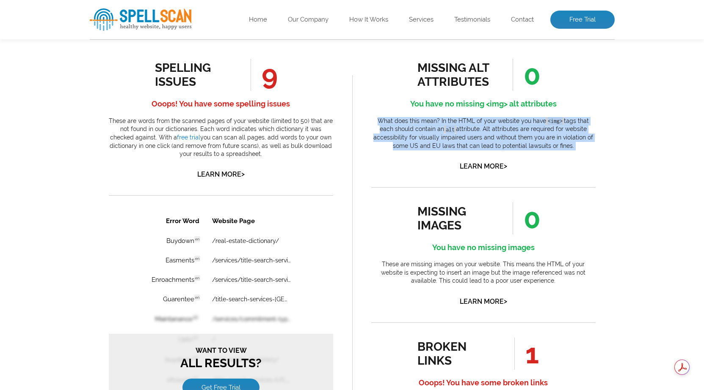
drag, startPoint x: 367, startPoint y: 120, endPoint x: 569, endPoint y: 146, distance: 203.4
click at [569, 146] on div "missing alt attributes 0 You have no missing <img> alt attributes What does thi…" at bounding box center [483, 393] width 262 height 709
click at [569, 146] on p "What does this mean? In the HTML of your website you have <img> tags that each …" at bounding box center [483, 133] width 224 height 33
click at [574, 145] on p "What does this mean? In the HTML of your website you have <img> tags that each …" at bounding box center [483, 133] width 224 height 33
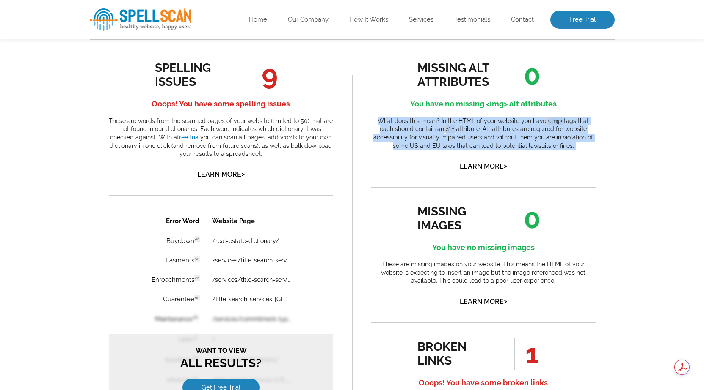
drag, startPoint x: 574, startPoint y: 145, endPoint x: 382, endPoint y: 121, distance: 194.0
click at [382, 121] on p "What does this mean? In the HTML of your website you have <img> tags that each …" at bounding box center [483, 133] width 224 height 33
drag, startPoint x: 382, startPoint y: 121, endPoint x: 569, endPoint y: 149, distance: 189.5
click at [569, 149] on p "What does this mean? In the HTML of your website you have <img> tags that each …" at bounding box center [483, 133] width 224 height 33
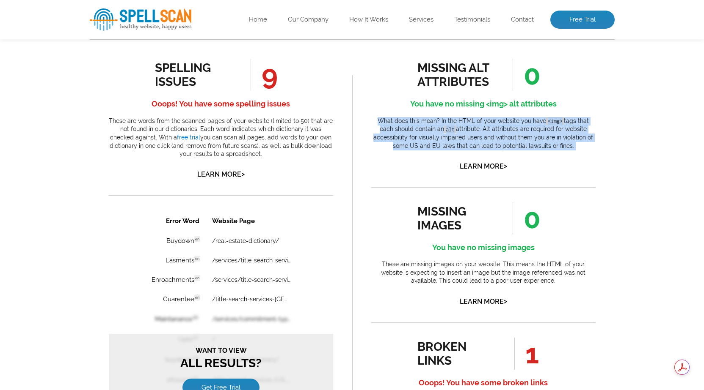
click at [569, 149] on p "What does this mean? In the HTML of your website you have <img> tags that each …" at bounding box center [483, 133] width 224 height 33
click at [573, 147] on p "What does this mean? In the HTML of your website you have <img> tags that each …" at bounding box center [483, 133] width 224 height 33
drag, startPoint x: 578, startPoint y: 146, endPoint x: 376, endPoint y: 121, distance: 203.8
click at [376, 121] on p "What does this mean? In the HTML of your website you have <img> tags that each …" at bounding box center [483, 133] width 224 height 33
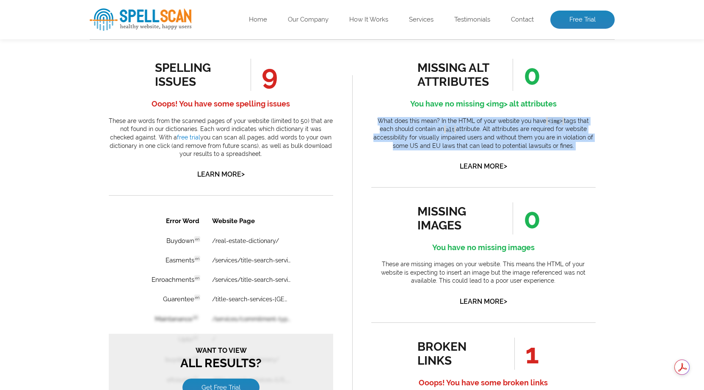
click at [376, 121] on p "What does this mean? In the HTML of your website you have <img> tags that each …" at bounding box center [483, 133] width 224 height 33
drag, startPoint x: 376, startPoint y: 121, endPoint x: 570, endPoint y: 149, distance: 196.3
click at [570, 149] on p "What does this mean? In the HTML of your website you have <img> tags that each …" at bounding box center [483, 133] width 224 height 33
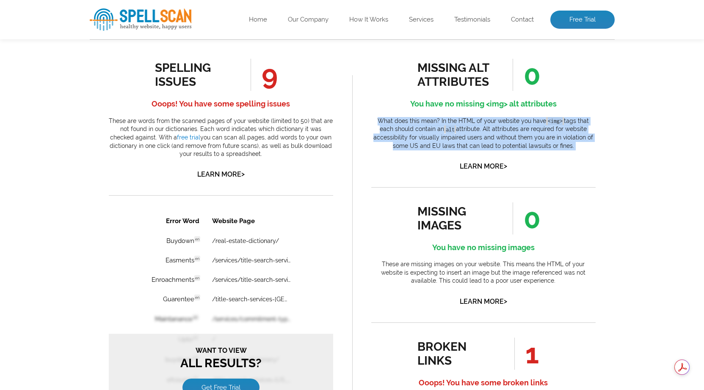
click at [576, 148] on p "What does this mean? In the HTML of your website you have <img> tags that each …" at bounding box center [483, 133] width 224 height 33
drag, startPoint x: 528, startPoint y: 79, endPoint x: 534, endPoint y: 82, distance: 6.2
click at [534, 82] on span "0" at bounding box center [526, 75] width 28 height 32
click at [531, 82] on span "0" at bounding box center [526, 75] width 28 height 32
drag, startPoint x: 265, startPoint y: 80, endPoint x: 276, endPoint y: 84, distance: 11.6
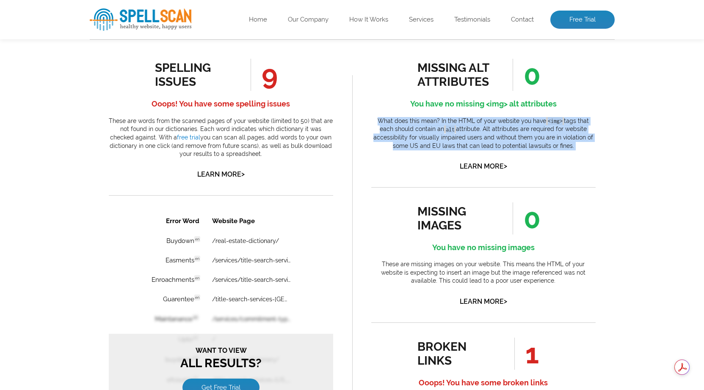
click at [276, 84] on span "9" at bounding box center [263, 75] width 27 height 32
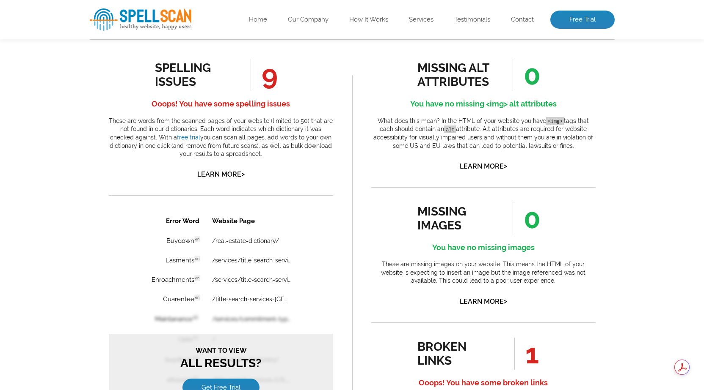
click at [318, 90] on div "spelling issues 9 Ooops! You have some spelling issues These are words from the…" at bounding box center [221, 120] width 224 height 122
drag, startPoint x: 520, startPoint y: 214, endPoint x: 535, endPoint y: 220, distance: 16.2
click at [535, 220] on span "0" at bounding box center [526, 219] width 28 height 32
click at [528, 222] on span "0" at bounding box center [526, 219] width 28 height 32
drag, startPoint x: 545, startPoint y: 353, endPoint x: 529, endPoint y: 354, distance: 16.1
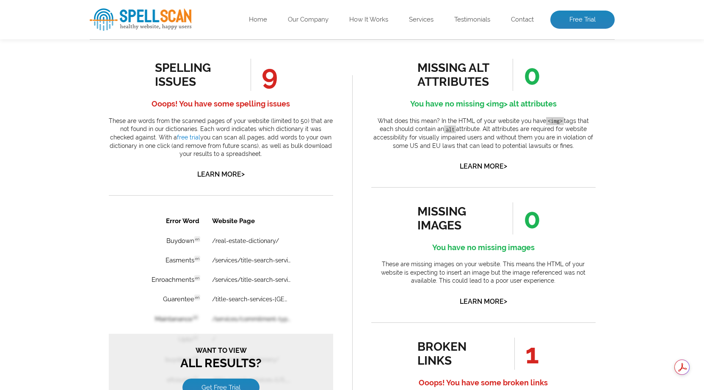
click at [529, 354] on li "1" at bounding box center [520, 354] width 55 height 32
click at [524, 353] on span "1" at bounding box center [526, 354] width 25 height 32
drag, startPoint x: 416, startPoint y: 63, endPoint x: 493, endPoint y: 88, distance: 80.9
click at [493, 88] on div "missing alt attributes 0 You have no missing <img> alt attributes What does thi…" at bounding box center [483, 115] width 224 height 113
click at [482, 83] on div "missing alt attributes" at bounding box center [455, 75] width 77 height 28
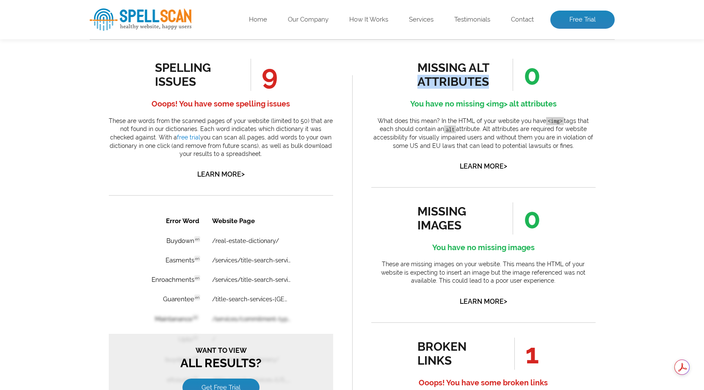
click at [482, 83] on div "missing alt attributes" at bounding box center [455, 75] width 77 height 28
click at [445, 89] on div "missing alt attributes" at bounding box center [455, 75] width 77 height 28
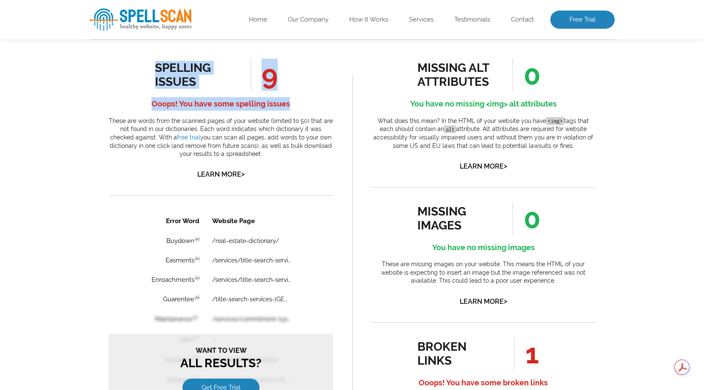
drag, startPoint x: 156, startPoint y: 67, endPoint x: 292, endPoint y: 105, distance: 142.0
click at [292, 105] on div "spelling issues 9 Ooops! You have some spelling issues These are words from the…" at bounding box center [221, 120] width 224 height 122
click at [290, 106] on h4 "Ooops! You have some spelling issues" at bounding box center [221, 104] width 224 height 14
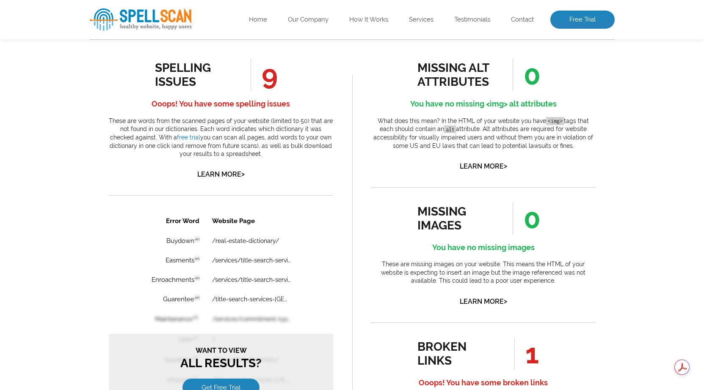
click at [290, 106] on h4 "Ooops! You have some spelling issues" at bounding box center [221, 104] width 224 height 14
